Goal: Task Accomplishment & Management: Use online tool/utility

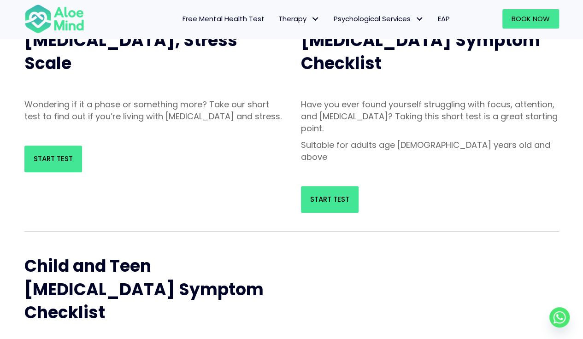
scroll to position [125, 0]
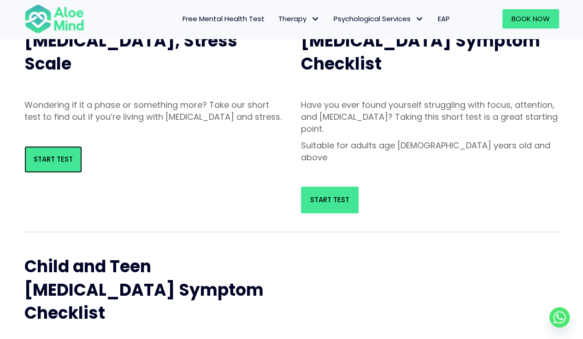
click at [65, 164] on span "Start Test" at bounding box center [53, 159] width 39 height 10
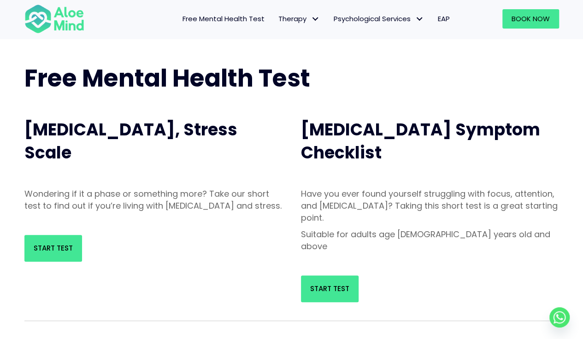
scroll to position [37, 0]
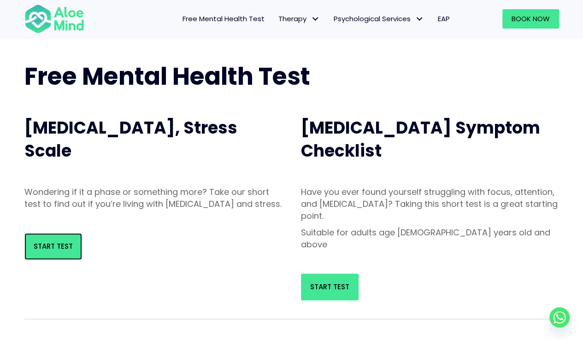
click at [59, 253] on link "Start Test" at bounding box center [53, 246] width 58 height 27
